Goal: Task Accomplishment & Management: Complete application form

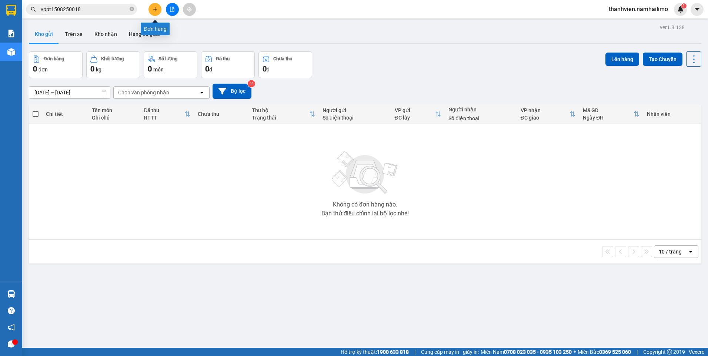
click at [151, 11] on button at bounding box center [154, 9] width 13 height 13
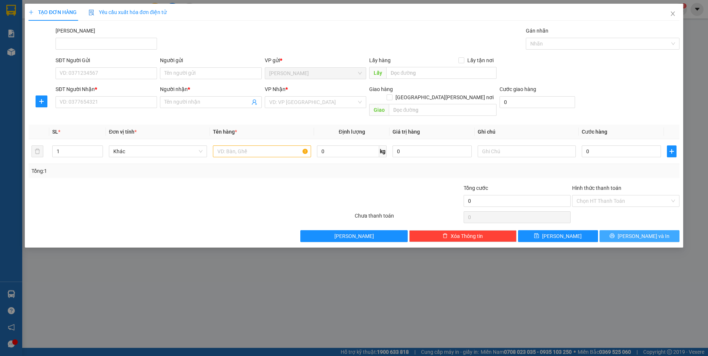
click at [645, 232] on span "[PERSON_NAME] và In" at bounding box center [643, 236] width 52 height 8
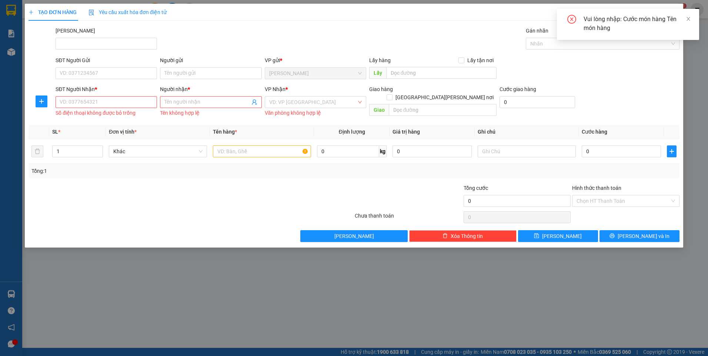
drag, startPoint x: 270, startPoint y: 299, endPoint x: 275, endPoint y: 292, distance: 9.3
click at [273, 297] on div "TẠO ĐƠN HÀNG Yêu cầu xuất [PERSON_NAME] điện tử Transit Pickup Surcharge Ids Tr…" at bounding box center [354, 178] width 708 height 356
click at [671, 17] on span "Close" at bounding box center [672, 14] width 21 height 21
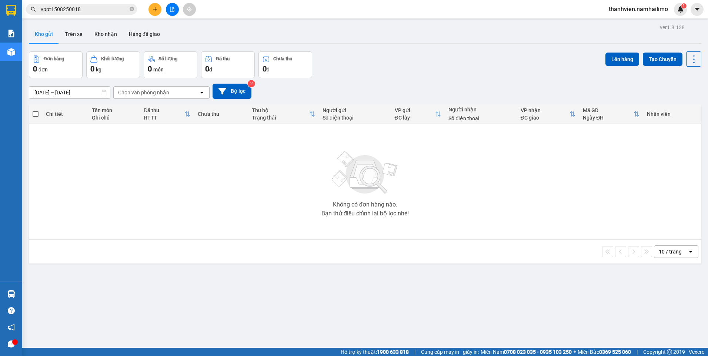
click at [46, 34] on button "Kho gửi" at bounding box center [44, 34] width 30 height 18
drag, startPoint x: 67, startPoint y: 35, endPoint x: 68, endPoint y: 30, distance: 4.8
click at [68, 35] on button "Trên xe" at bounding box center [74, 34] width 30 height 18
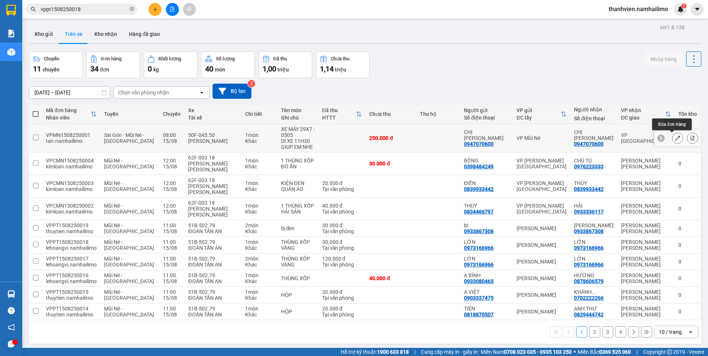
click at [674, 138] on button at bounding box center [677, 138] width 10 height 13
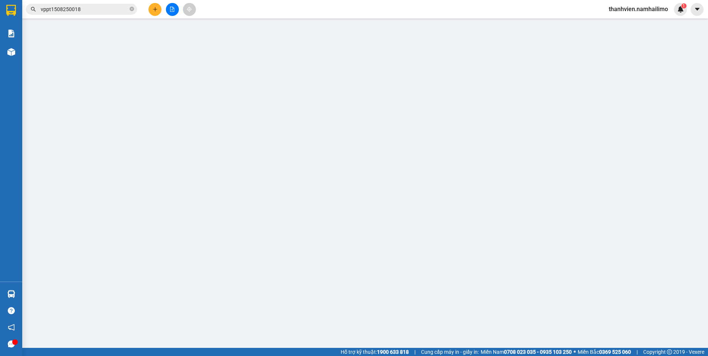
type input "0947070600"
type input "CHỊ [PERSON_NAME]"
type input "0947070600"
type input "CHỊ [PERSON_NAME]"
type input "250.000"
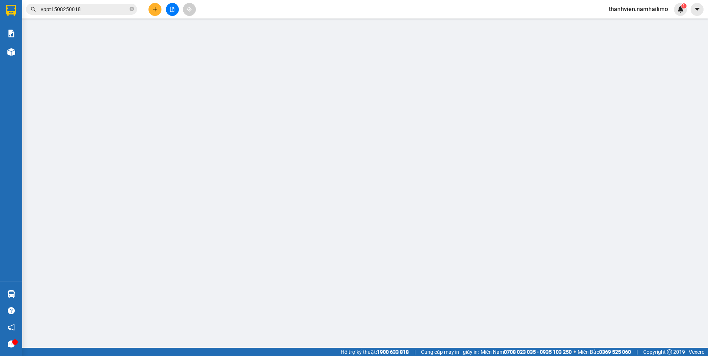
type input "250.000"
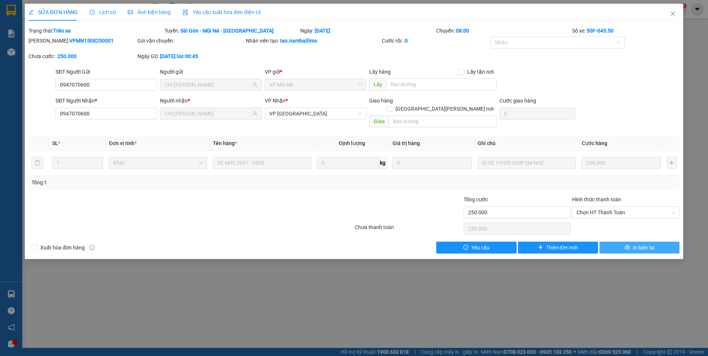
click at [658, 242] on button "In biên lai" at bounding box center [639, 248] width 80 height 12
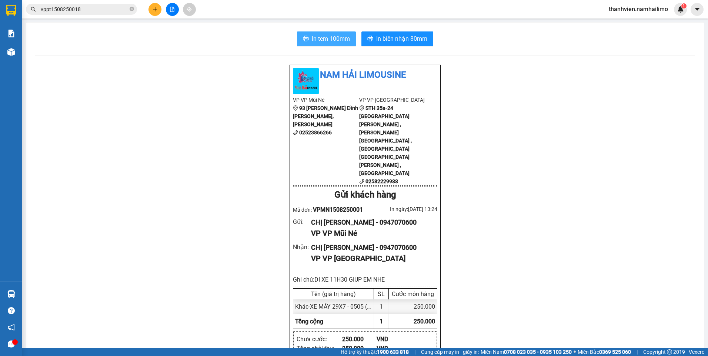
click at [341, 37] on span "In tem 100mm" at bounding box center [331, 38] width 38 height 9
click at [106, 11] on input "vppt1508250018" at bounding box center [84, 9] width 87 height 8
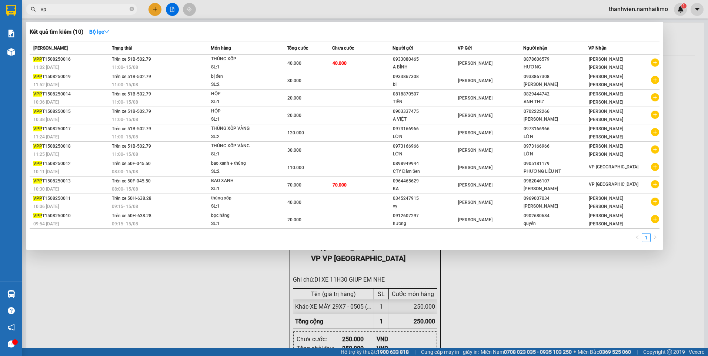
type input "v"
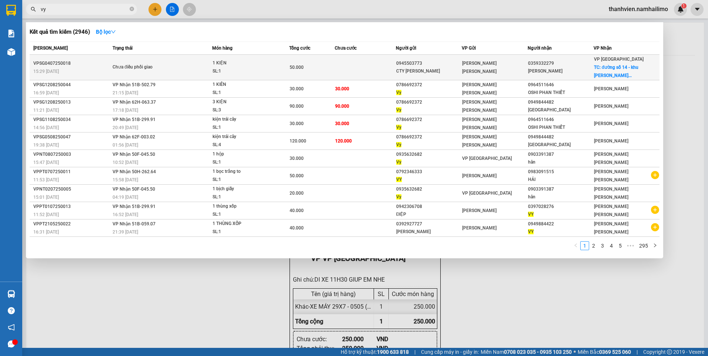
type input "v"
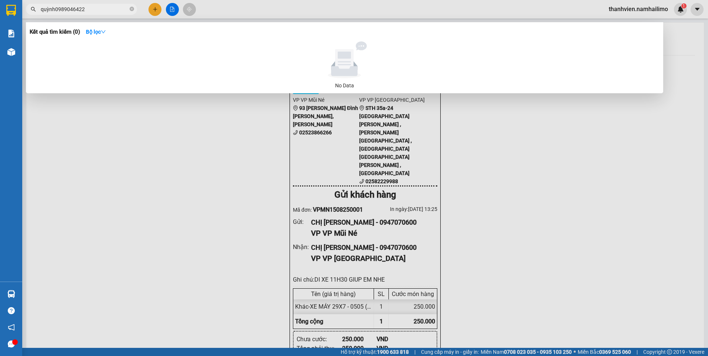
type input "quỳnh0989046422"
click at [157, 9] on div at bounding box center [354, 178] width 708 height 356
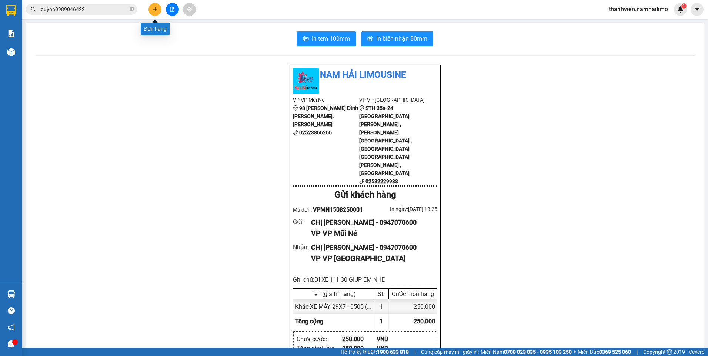
click at [158, 13] on button at bounding box center [154, 9] width 13 height 13
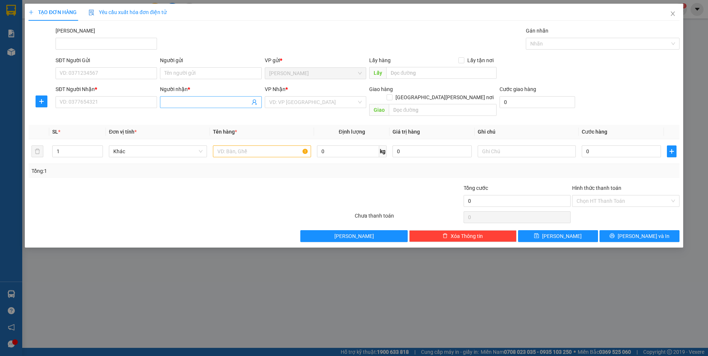
click at [172, 103] on input "Người nhận *" at bounding box center [206, 102] width 85 height 8
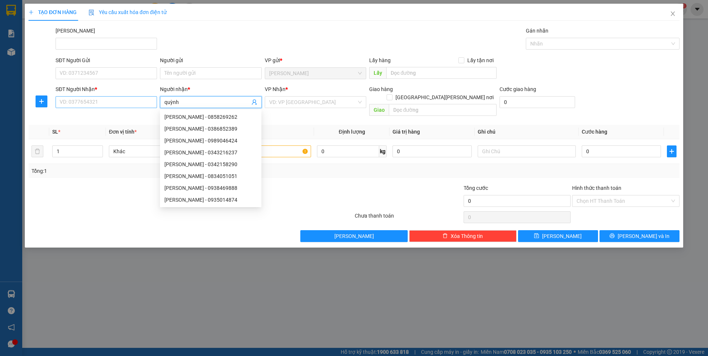
type input "quỳnh"
click at [94, 99] on input "SĐT Người Nhận *" at bounding box center [106, 102] width 101 height 12
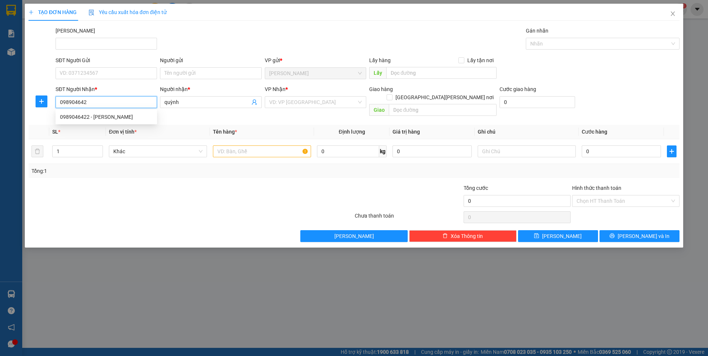
type input "0989046422"
click at [87, 122] on div "0989046422 - [PERSON_NAME]" at bounding box center [106, 117] width 101 height 12
type input "QUỲNH"
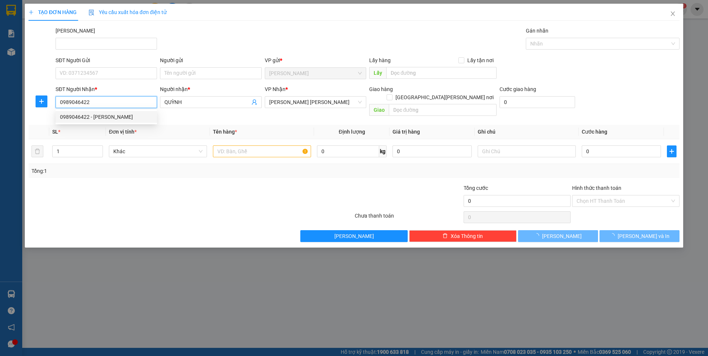
type input "30.000"
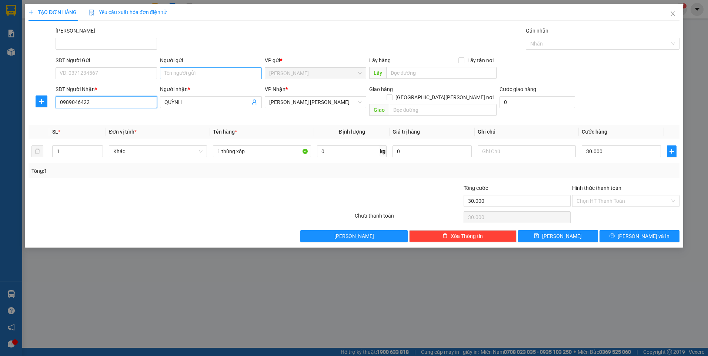
type input "0989046422"
click at [176, 70] on input "Người gửi" at bounding box center [210, 73] width 101 height 12
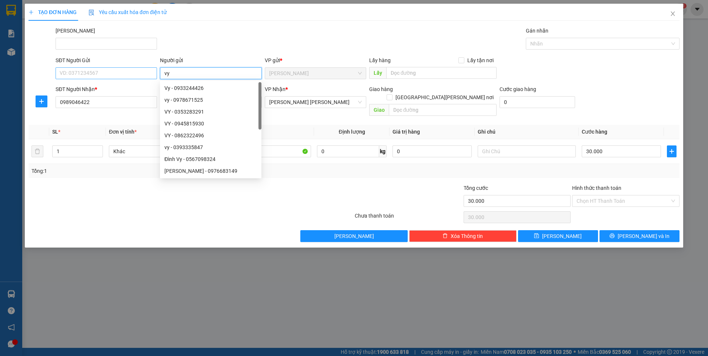
type input "vy"
click at [107, 69] on input "SĐT Người Gửi" at bounding box center [106, 73] width 101 height 12
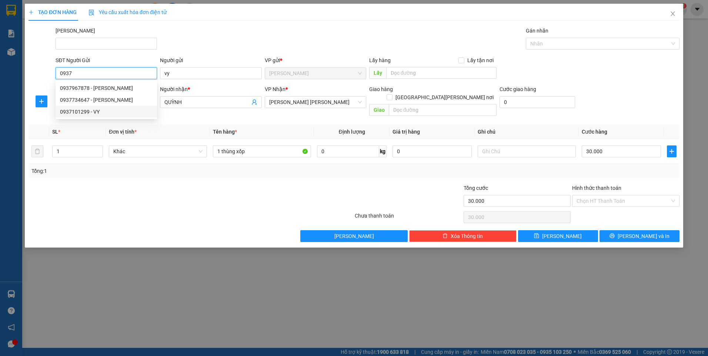
click at [110, 113] on div "0937101299 - VY" at bounding box center [106, 112] width 93 height 8
type input "0937101299"
type input "VY"
type input "40.000"
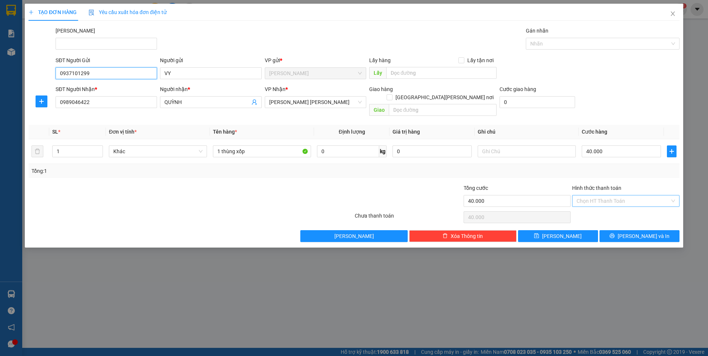
type input "0937101299"
click at [622, 195] on input "Hình thức thanh toán" at bounding box center [622, 200] width 93 height 11
click at [617, 209] on div "Tại văn phòng" at bounding box center [625, 208] width 98 height 8
type input "0"
click at [651, 232] on span "[PERSON_NAME] và In" at bounding box center [643, 236] width 52 height 8
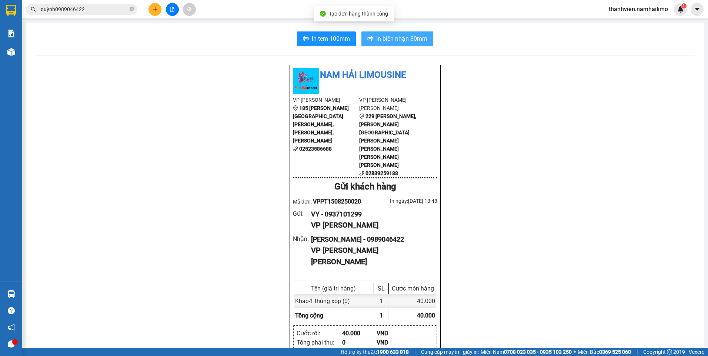
click at [413, 35] on span "In biên nhận 80mm" at bounding box center [401, 38] width 51 height 9
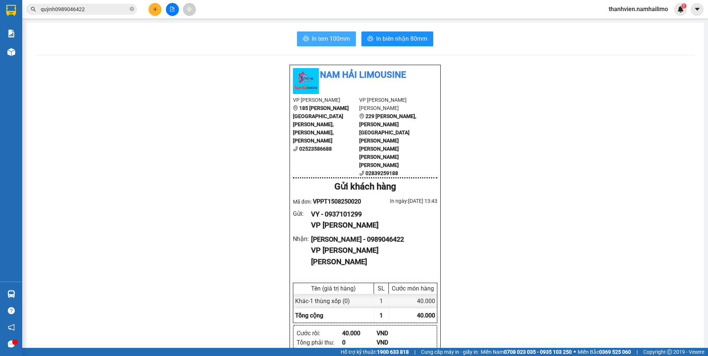
click at [326, 37] on span "In tem 100mm" at bounding box center [331, 38] width 38 height 9
click at [329, 40] on span "In tem 100mm" at bounding box center [331, 38] width 38 height 9
click at [157, 11] on icon "plus" at bounding box center [154, 9] width 5 height 5
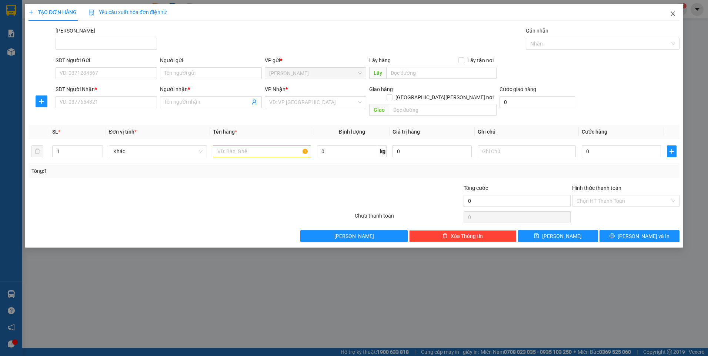
click at [673, 14] on icon "close" at bounding box center [672, 14] width 6 height 6
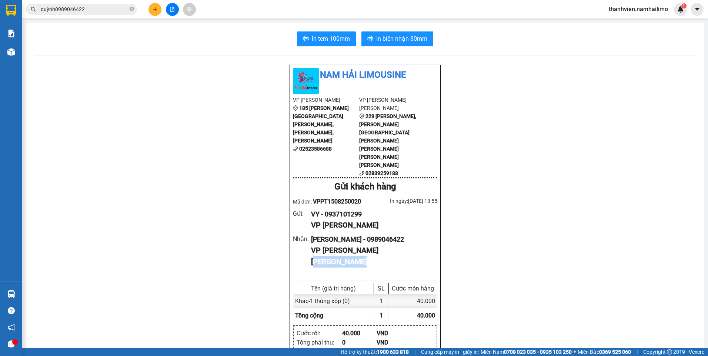
drag, startPoint x: 46, startPoint y: 225, endPoint x: 55, endPoint y: 208, distance: 18.7
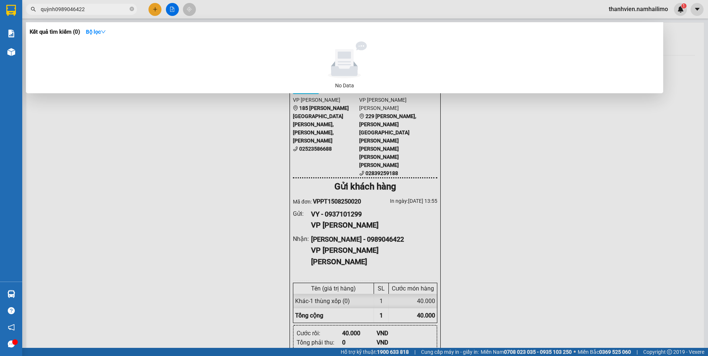
drag, startPoint x: 97, startPoint y: 10, endPoint x: -1, endPoint y: 12, distance: 98.8
click at [0, 12] on html "Kết quả [PERSON_NAME] ( 0 ) Bộ lọc No Data quỳnh0989046422 thanhvien.namhailimo…" at bounding box center [354, 178] width 708 height 356
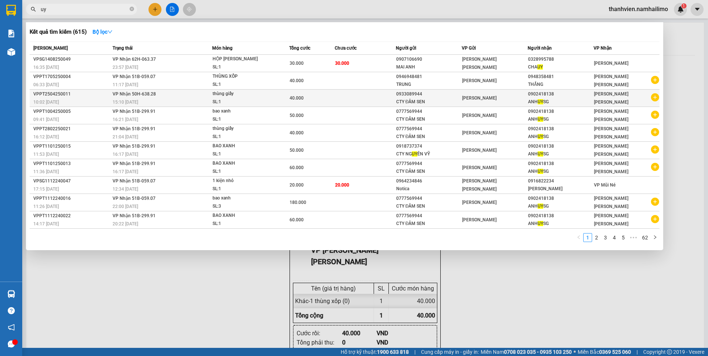
type input "uy"
click at [657, 101] on icon "plus-circle" at bounding box center [655, 97] width 8 height 8
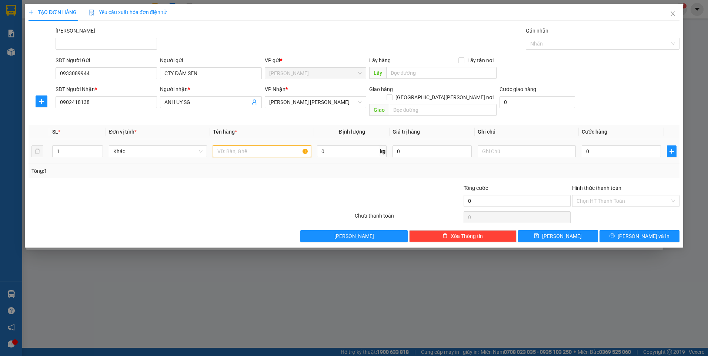
click at [249, 145] on input "text" at bounding box center [262, 151] width 98 height 12
type input "bao xanh"
click at [599, 147] on input "0" at bounding box center [620, 151] width 79 height 12
type input "8"
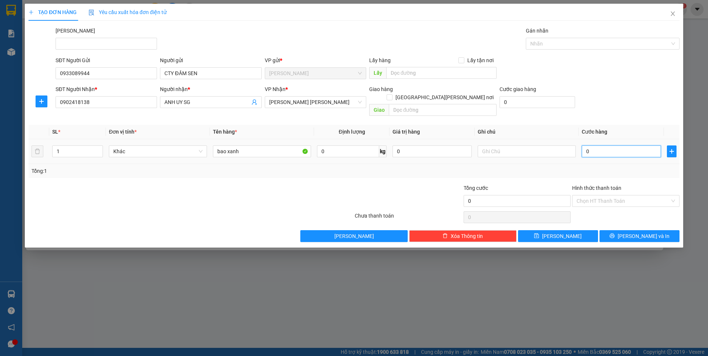
type input "8"
type input "80"
type input "8"
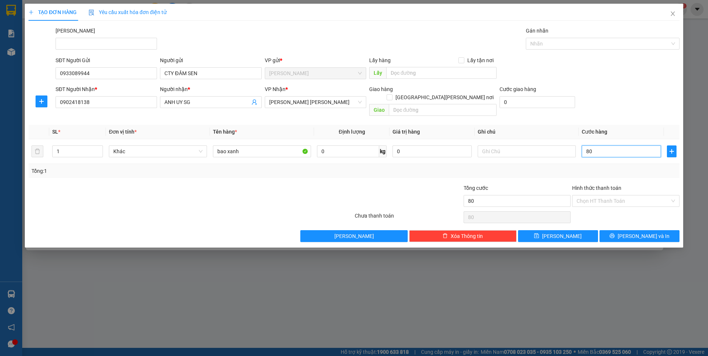
type input "8"
type input "0"
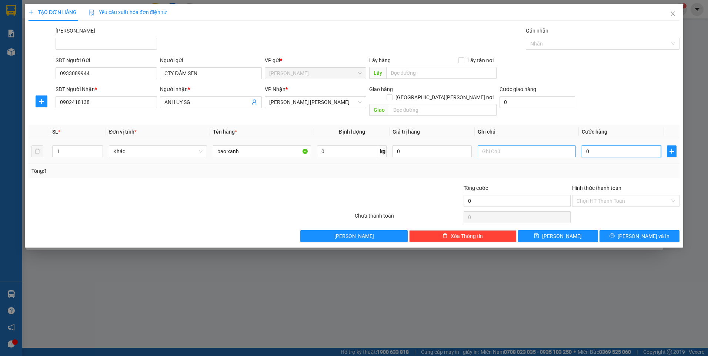
drag, startPoint x: 595, startPoint y: 144, endPoint x: 575, endPoint y: 149, distance: 19.9
click at [575, 148] on tr "1 [PERSON_NAME] xanh 0 kg 0 0" at bounding box center [353, 151] width 651 height 25
type input "07"
type input "7"
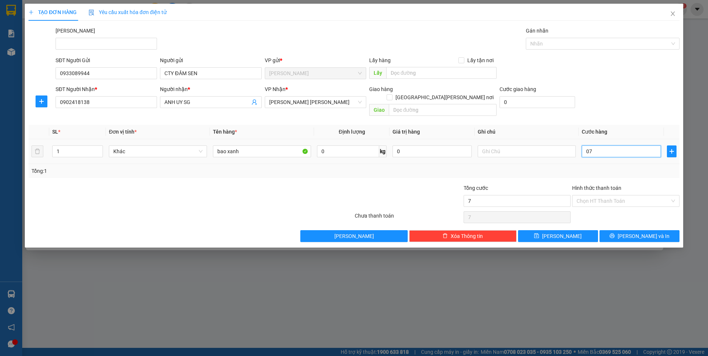
type input "0"
drag, startPoint x: 593, startPoint y: 145, endPoint x: 558, endPoint y: 154, distance: 35.7
click at [557, 152] on tr "1 [PERSON_NAME] xanh 0 kg 0 0" at bounding box center [353, 151] width 651 height 25
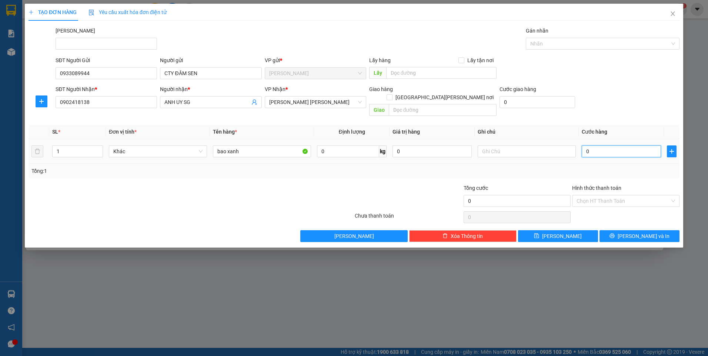
type input "7"
type input "70"
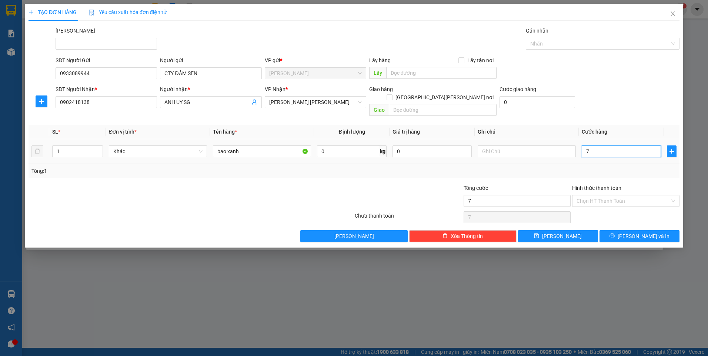
type input "70"
type input "70.000"
click at [631, 195] on input "Hình thức thanh toán" at bounding box center [622, 200] width 93 height 11
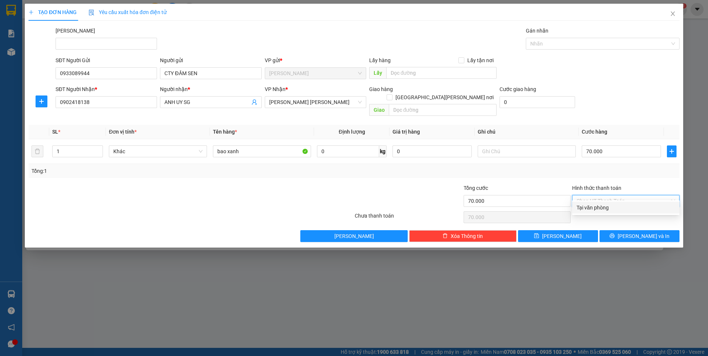
click at [621, 205] on div "Tại văn phòng" at bounding box center [625, 208] width 98 height 8
type input "0"
click at [639, 232] on span "[PERSON_NAME] và In" at bounding box center [643, 236] width 52 height 8
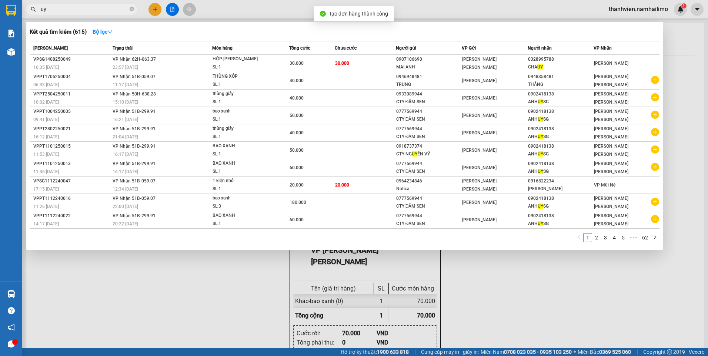
drag, startPoint x: 526, startPoint y: 296, endPoint x: 521, endPoint y: 293, distance: 5.6
click at [521, 293] on div at bounding box center [354, 178] width 708 height 356
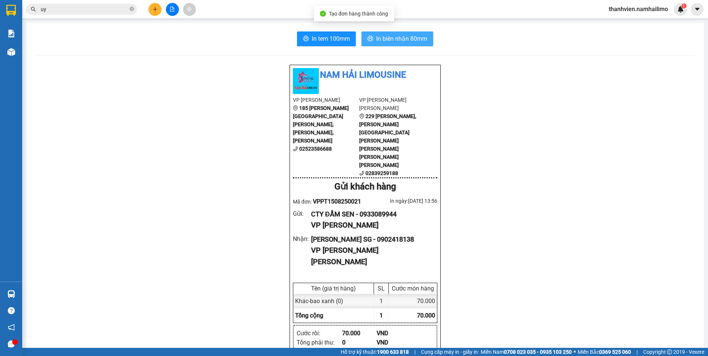
click at [415, 36] on span "In biên nhận 80mm" at bounding box center [401, 38] width 51 height 9
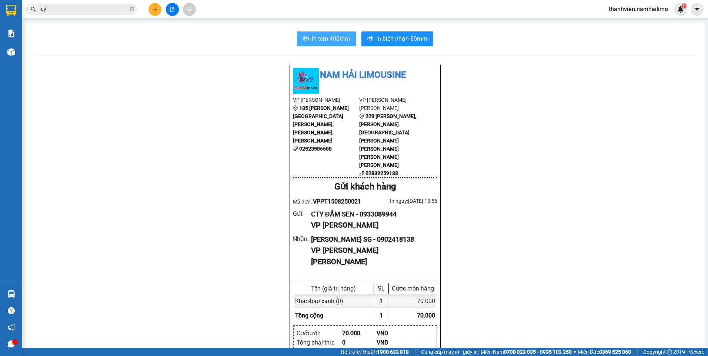
click at [332, 40] on span "In tem 100mm" at bounding box center [331, 38] width 38 height 9
